Goal: Information Seeking & Learning: Learn about a topic

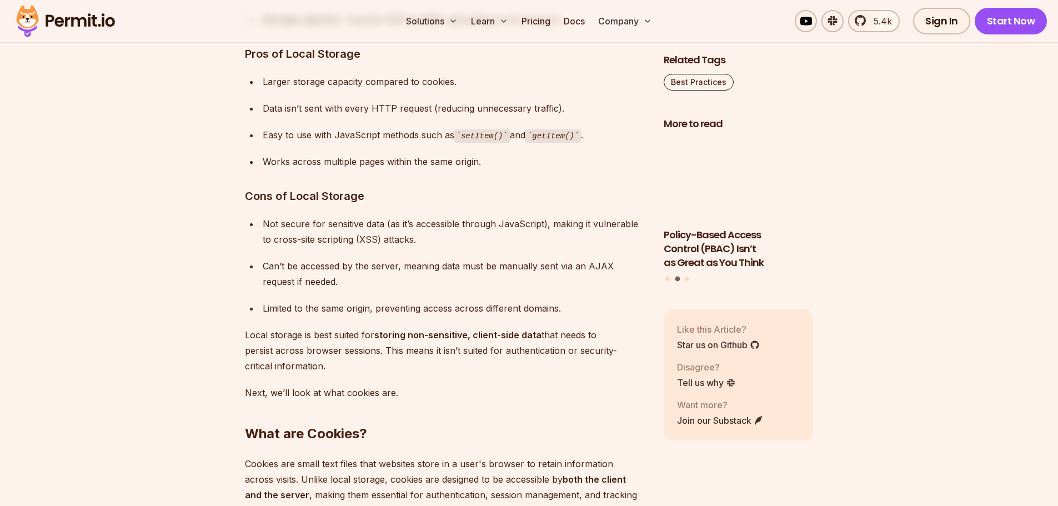
scroll to position [1989, 0]
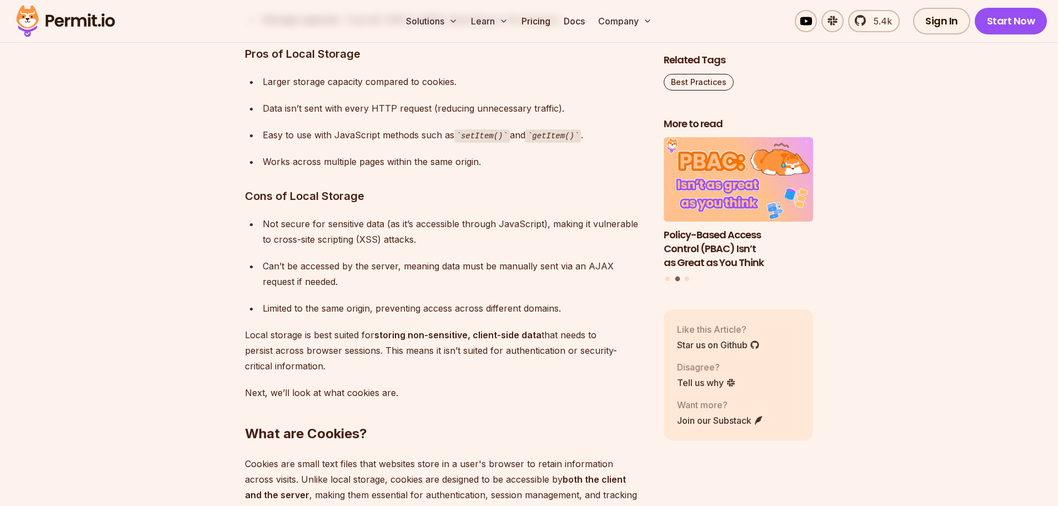
click at [312, 102] on div "Data isn’t sent with every HTTP request (reducing unnecessary traffic)." at bounding box center [454, 109] width 383 height 16
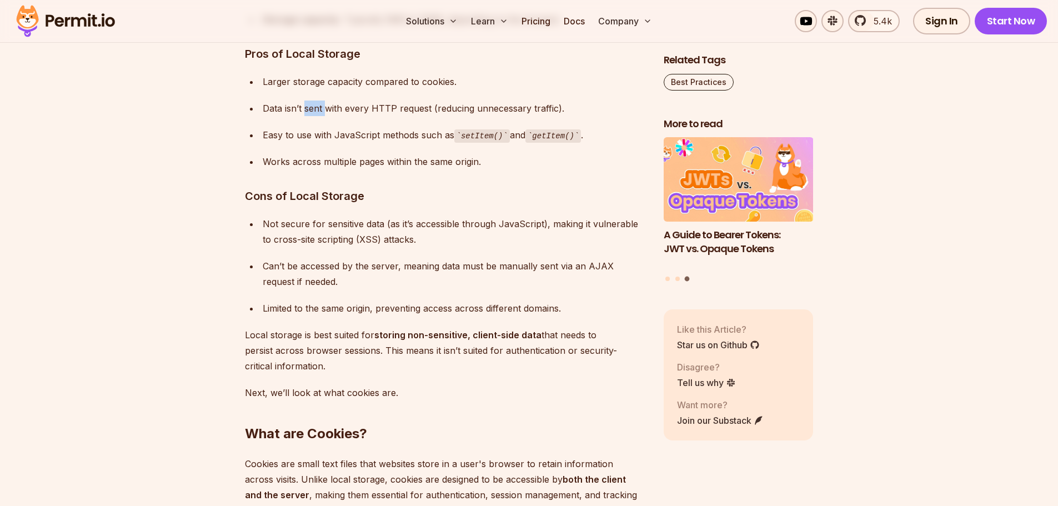
click at [312, 102] on div "Data isn’t sent with every HTTP request (reducing unnecessary traffic)." at bounding box center [454, 109] width 383 height 16
click at [373, 109] on div "Data isn’t sent with every HTTP request (reducing unnecessary traffic)." at bounding box center [454, 109] width 383 height 16
drag, startPoint x: 428, startPoint y: 114, endPoint x: 243, endPoint y: 112, distance: 185.5
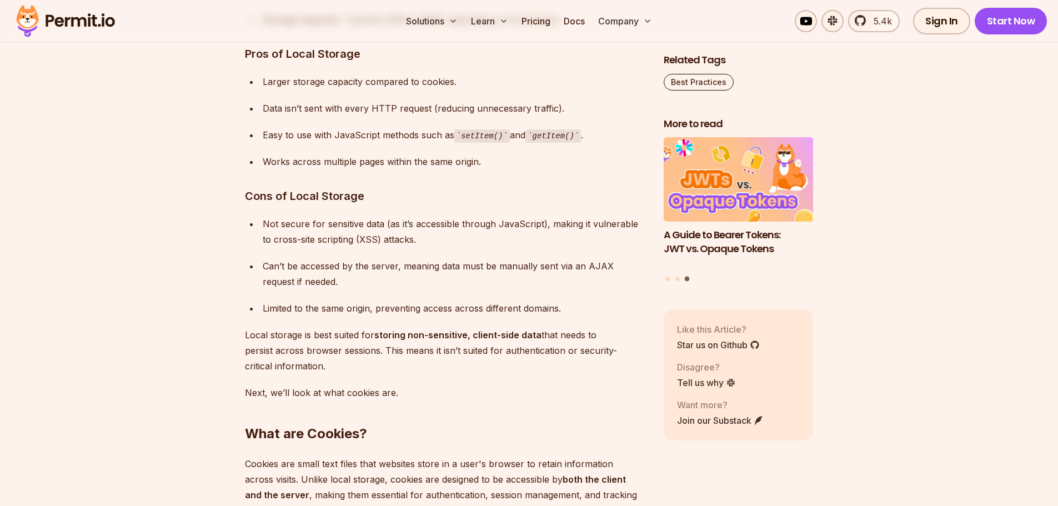
click at [345, 157] on div "Works across multiple pages within the same origin." at bounding box center [454, 162] width 383 height 16
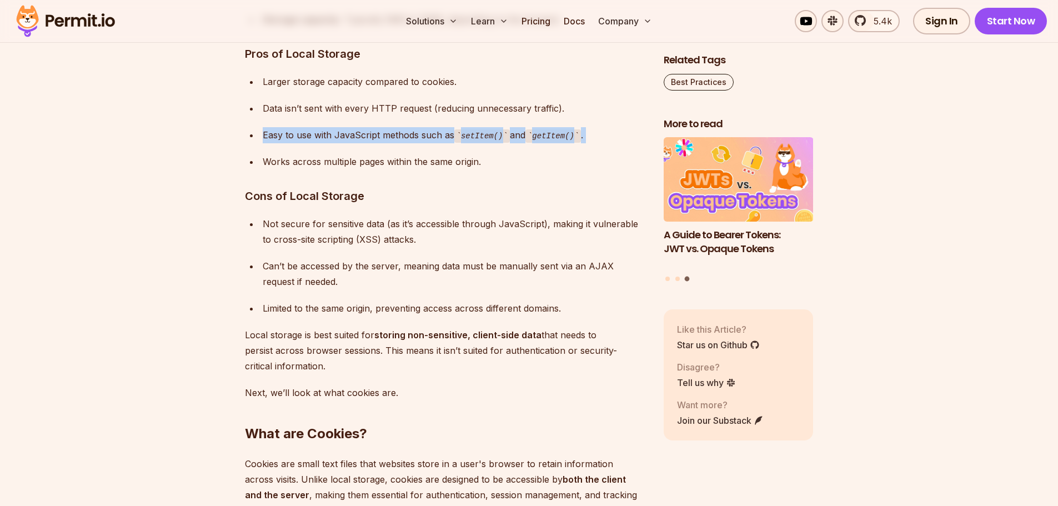
drag, startPoint x: 378, startPoint y: 142, endPoint x: 258, endPoint y: 135, distance: 120.7
click at [258, 135] on ul "Larger storage capacity compared to cookies. Data isn’t sent with every HTTP re…" at bounding box center [445, 122] width 401 height 96
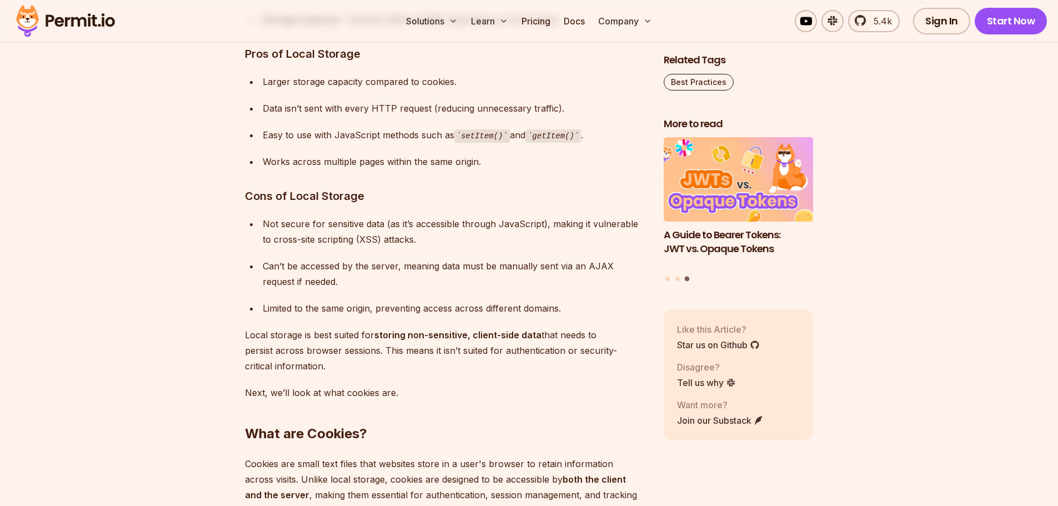
click at [258, 135] on ul "Larger storage capacity compared to cookies. Data isn’t sent with every HTTP re…" at bounding box center [445, 122] width 401 height 96
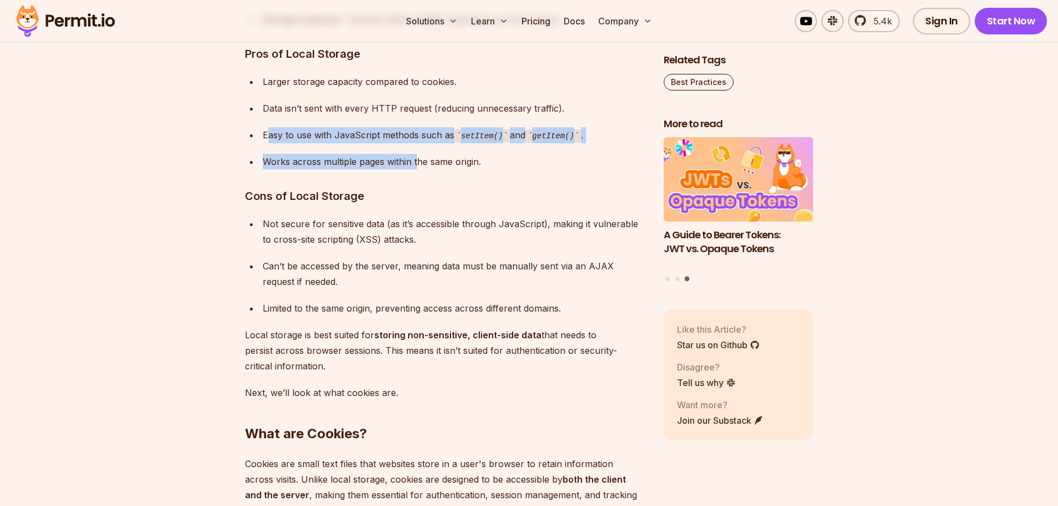
drag, startPoint x: 267, startPoint y: 139, endPoint x: 417, endPoint y: 165, distance: 152.1
click at [417, 165] on ul "Larger storage capacity compared to cookies. Data isn’t sent with every HTTP re…" at bounding box center [445, 122] width 401 height 96
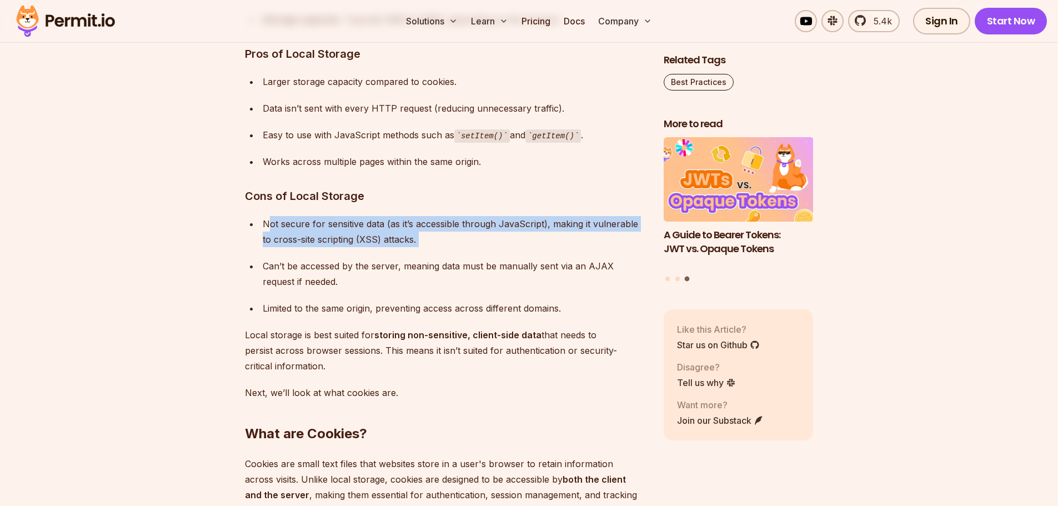
drag, startPoint x: 276, startPoint y: 248, endPoint x: 268, endPoint y: 219, distance: 30.1
click at [268, 219] on ul "Not secure for sensitive data (as it’s accessible through JavaScript), making i…" at bounding box center [445, 266] width 401 height 100
click at [268, 219] on div "Not secure for sensitive data (as it’s accessible through JavaScript), making i…" at bounding box center [454, 231] width 383 height 31
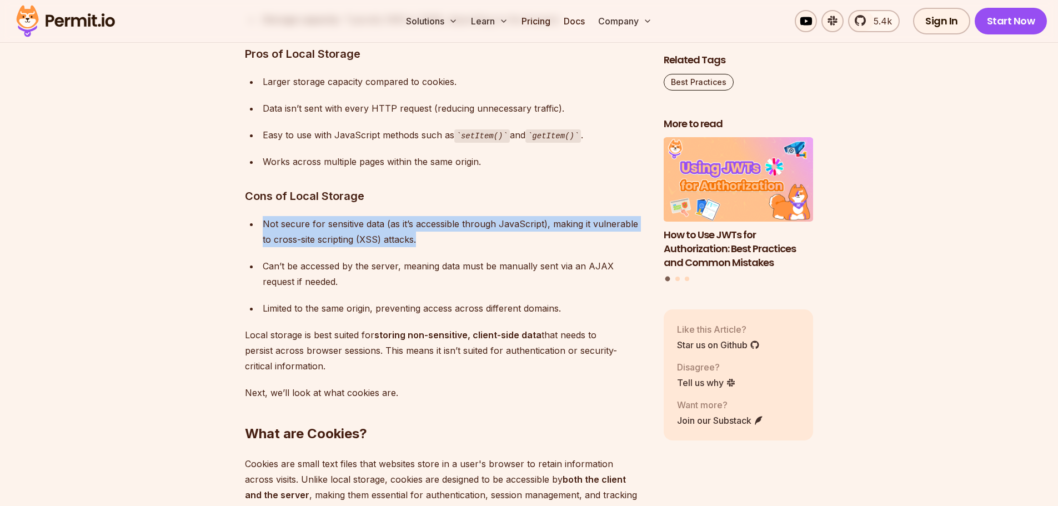
drag, startPoint x: 264, startPoint y: 218, endPoint x: 404, endPoint y: 242, distance: 142.5
click at [404, 242] on div "Not secure for sensitive data (as it’s accessible through JavaScript), making i…" at bounding box center [454, 231] width 383 height 31
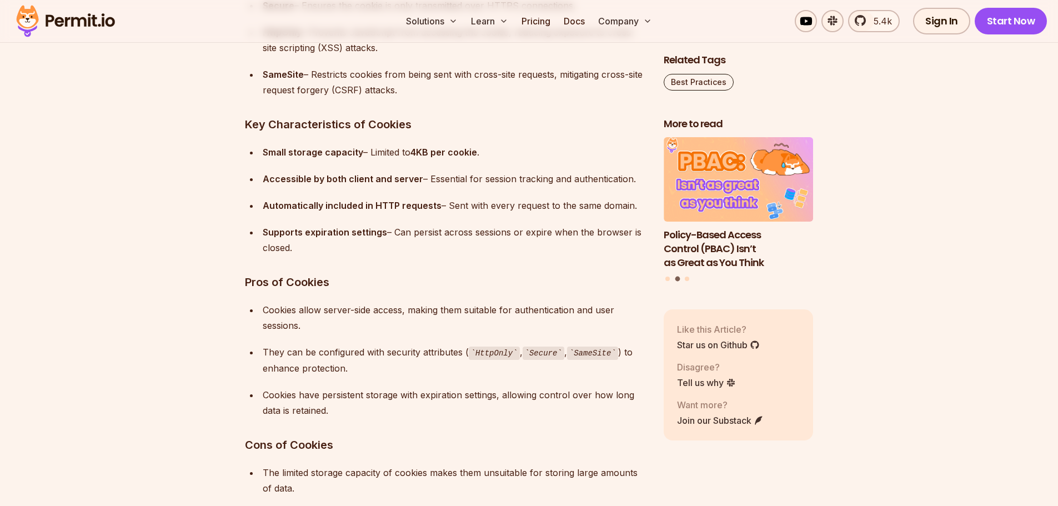
scroll to position [3252, 0]
